Goal: Find specific page/section: Find specific page/section

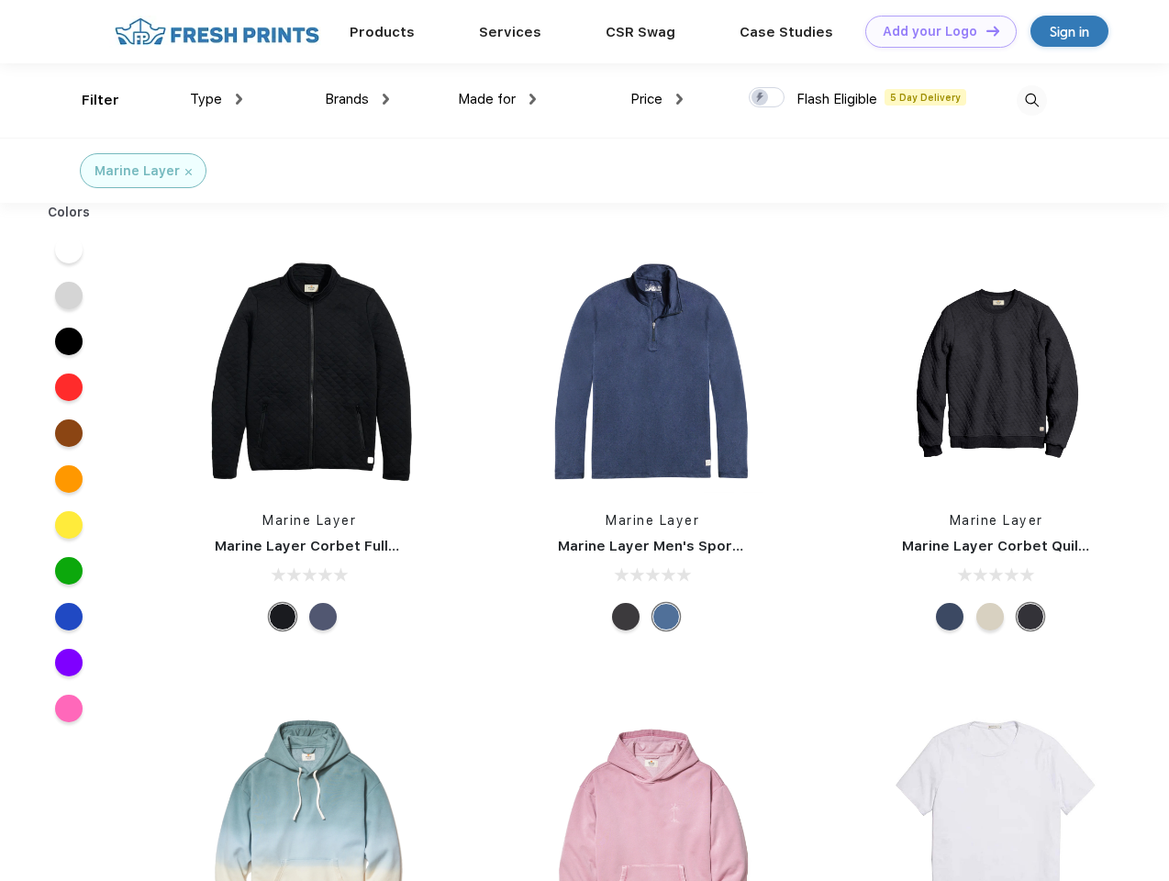
click at [934, 31] on link "Add your Logo Design Tool" at bounding box center [940, 32] width 151 height 32
click at [0, 0] on div "Design Tool" at bounding box center [0, 0] width 0 height 0
click at [985, 30] on link "Add your Logo Design Tool" at bounding box center [940, 32] width 151 height 32
click at [88, 100] on div "Filter" at bounding box center [101, 100] width 38 height 21
click at [217, 99] on span "Type" at bounding box center [206, 99] width 32 height 17
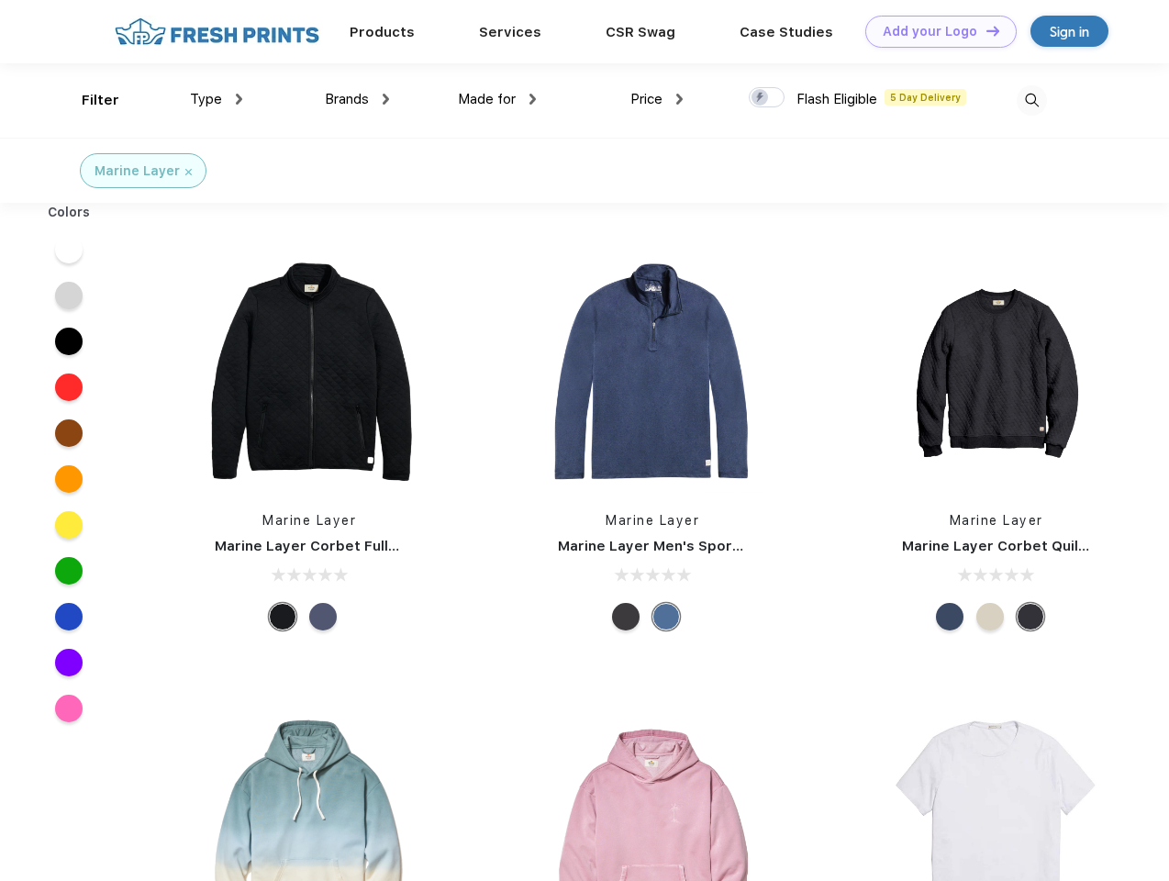
click at [357, 99] on span "Brands" at bounding box center [347, 99] width 44 height 17
click at [497, 99] on span "Made for" at bounding box center [487, 99] width 58 height 17
click at [657, 99] on span "Price" at bounding box center [647, 99] width 32 height 17
click at [767, 98] on div at bounding box center [767, 97] width 36 height 20
click at [761, 98] on input "checkbox" at bounding box center [755, 92] width 12 height 12
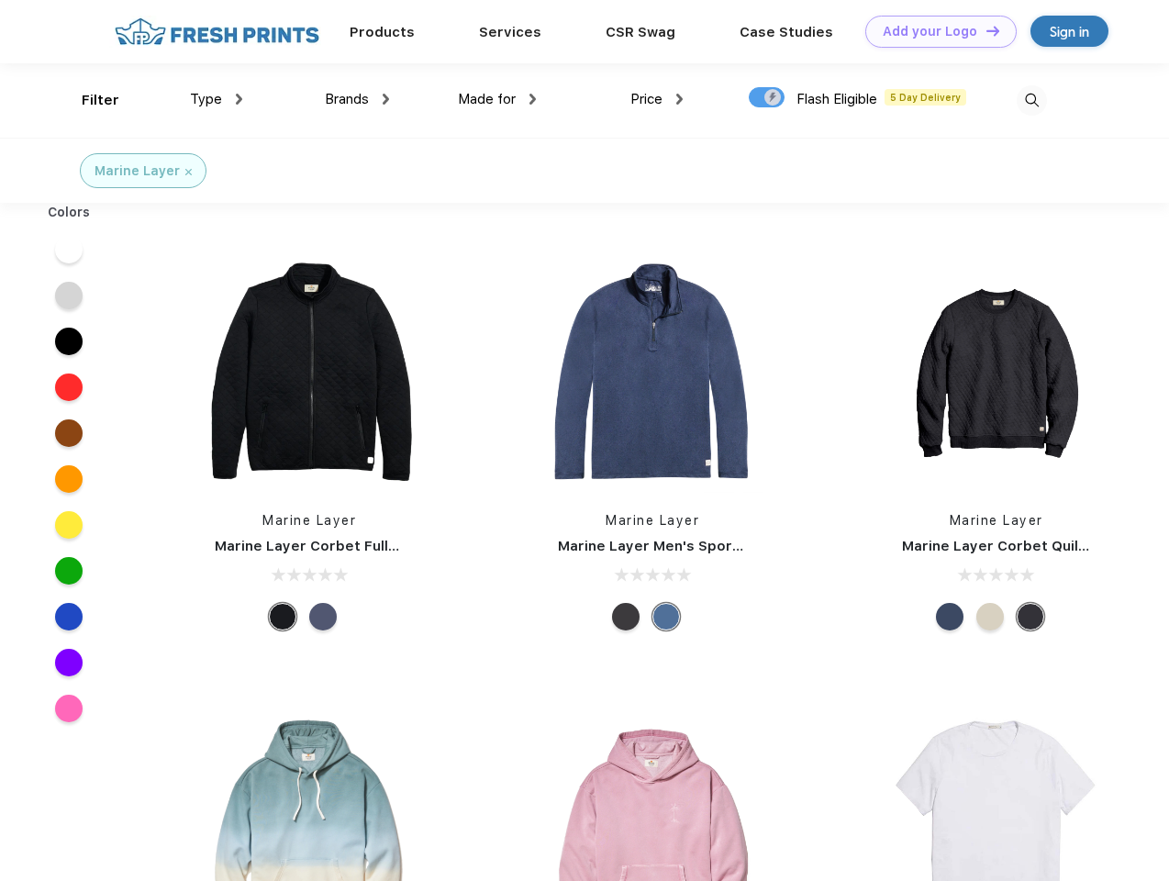
click at [1032, 100] on img at bounding box center [1032, 100] width 30 height 30
